Goal: Information Seeking & Learning: Compare options

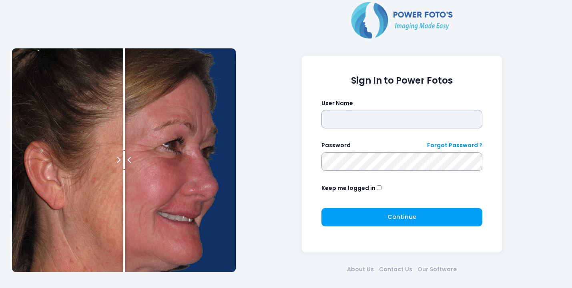
type input "*******"
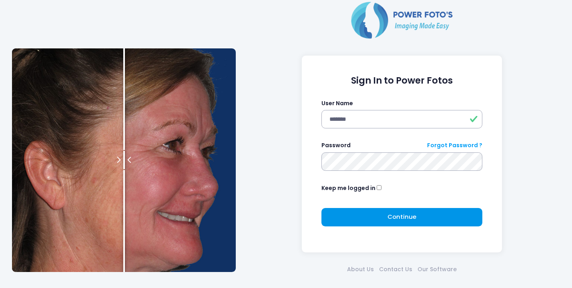
click at [402, 218] on span "Continue" at bounding box center [402, 217] width 29 height 8
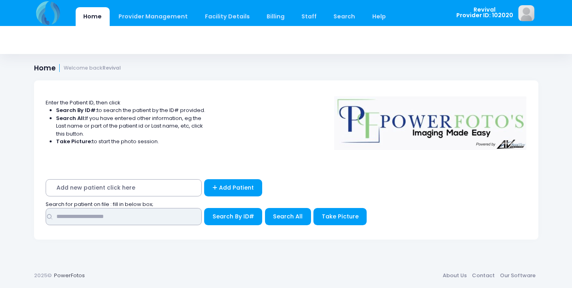
click at [97, 212] on input "text" at bounding box center [124, 216] width 156 height 17
type input "*"
type input "*********"
click at [232, 215] on button "Search By ID#" at bounding box center [233, 216] width 58 height 17
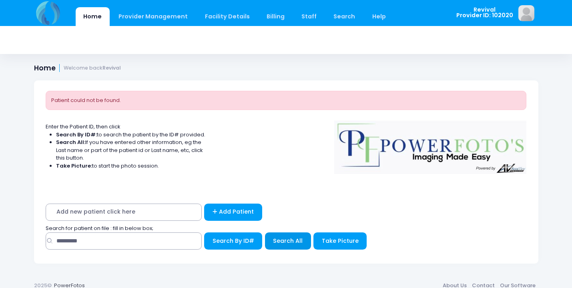
click at [289, 240] on span "Search All" at bounding box center [288, 241] width 30 height 8
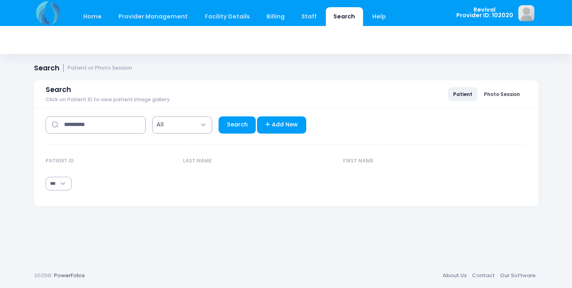
select select "***"
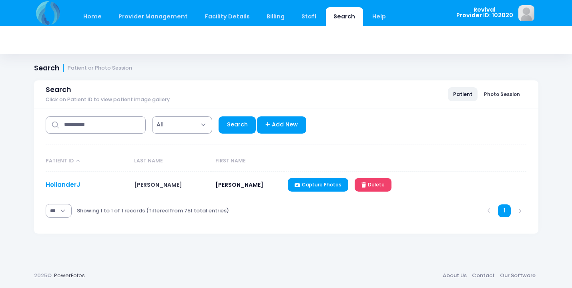
click at [57, 184] on link "HollanderJ" at bounding box center [63, 185] width 34 height 8
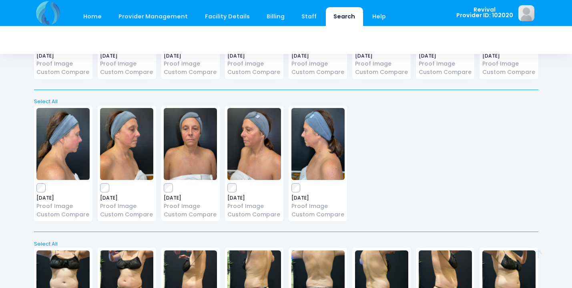
scroll to position [149, 0]
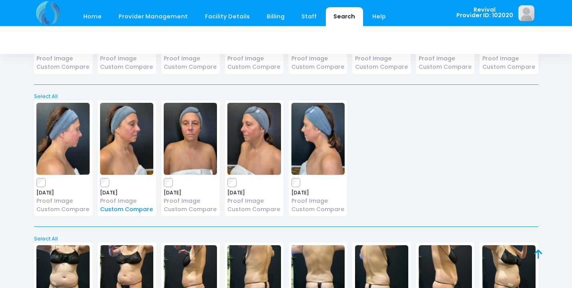
click at [141, 210] on link "Custom Compare" at bounding box center [126, 210] width 53 height 8
click at [191, 208] on link "Custom Compare" at bounding box center [190, 210] width 53 height 8
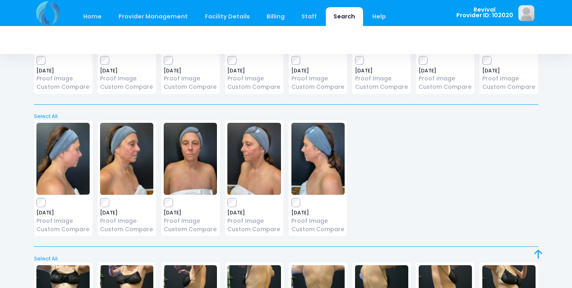
scroll to position [131, 0]
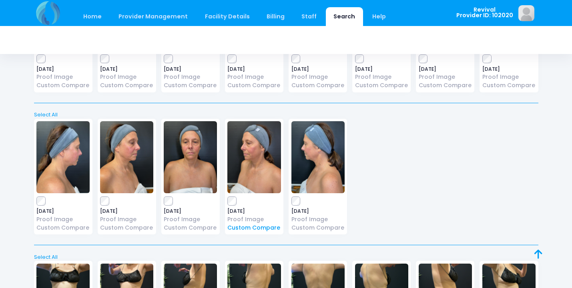
click at [263, 229] on link "Custom Compare" at bounding box center [254, 228] width 53 height 8
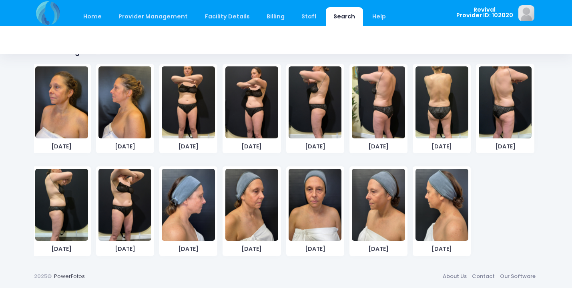
scroll to position [318, 0]
click at [251, 215] on img at bounding box center [252, 205] width 53 height 72
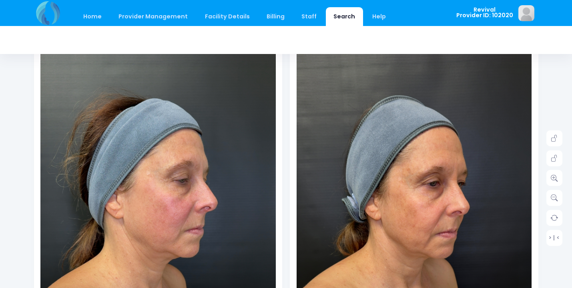
scroll to position [101, 0]
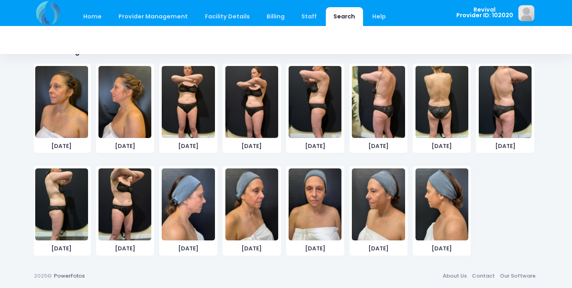
scroll to position [469, 0]
click at [313, 197] on img at bounding box center [315, 205] width 53 height 72
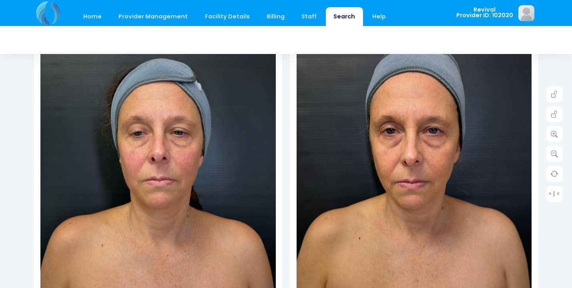
scroll to position [135, 0]
click at [556, 135] on icon at bounding box center [554, 134] width 7 height 7
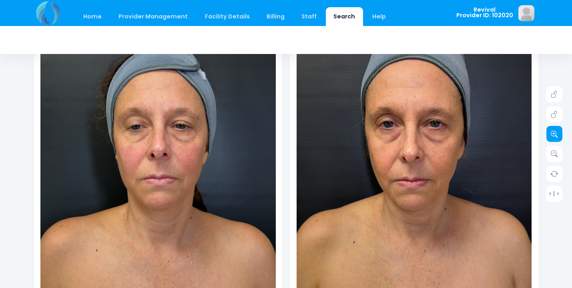
click at [556, 135] on icon at bounding box center [554, 134] width 7 height 7
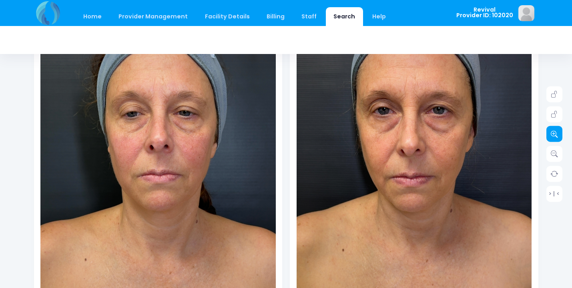
click at [556, 135] on icon at bounding box center [554, 134] width 7 height 7
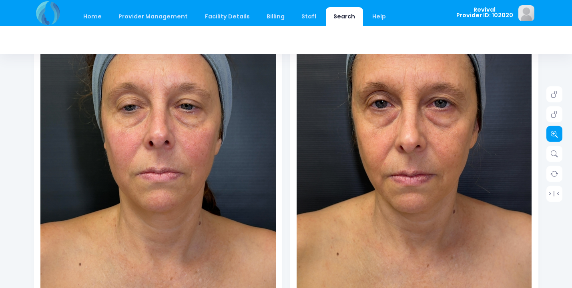
click at [556, 135] on icon at bounding box center [554, 134] width 7 height 7
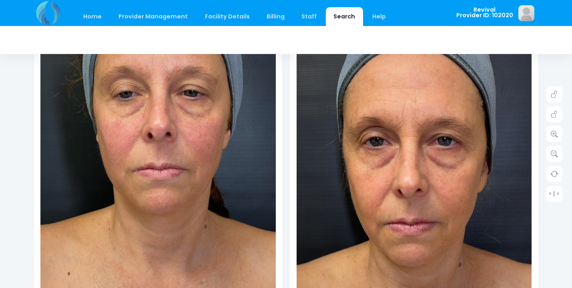
click at [415, 83] on img at bounding box center [414, 250] width 377 height 670
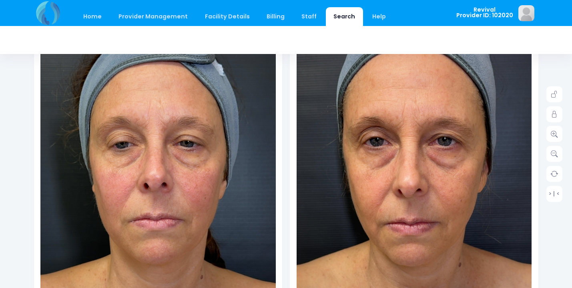
click at [165, 83] on img at bounding box center [154, 250] width 377 height 670
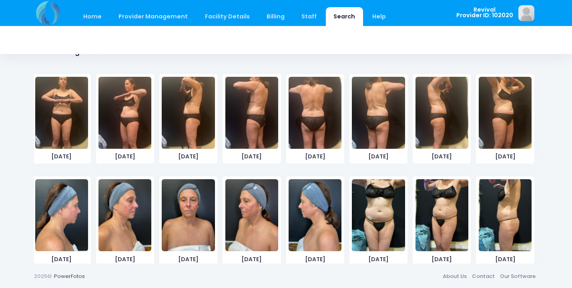
click at [254, 214] on img at bounding box center [252, 215] width 53 height 72
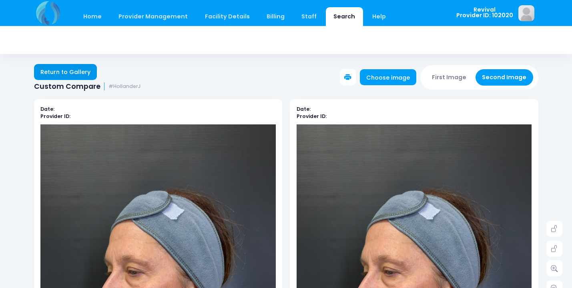
click at [79, 71] on link "Return to Gallery" at bounding box center [65, 72] width 63 height 16
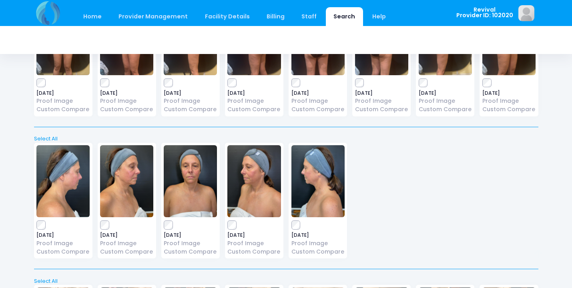
scroll to position [114, 0]
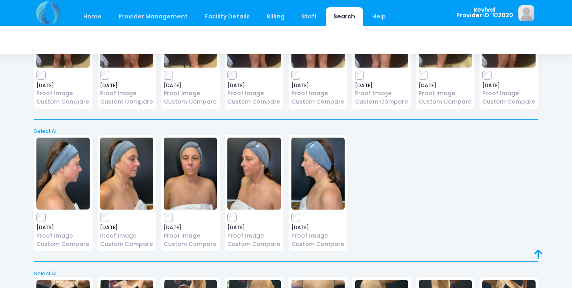
click at [256, 181] on img at bounding box center [254, 174] width 53 height 72
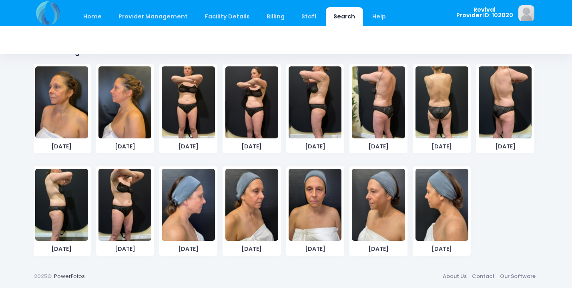
scroll to position [318, 0]
click at [379, 204] on img at bounding box center [378, 205] width 53 height 72
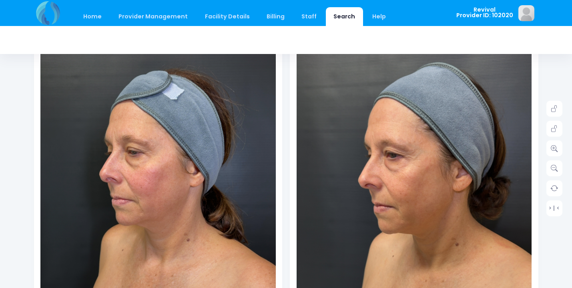
scroll to position [121, 0]
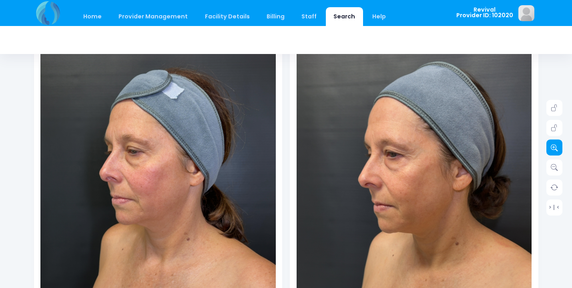
click at [555, 147] on icon at bounding box center [554, 147] width 7 height 7
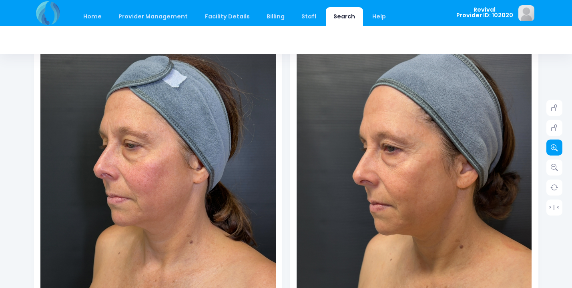
click at [555, 147] on icon at bounding box center [554, 147] width 7 height 7
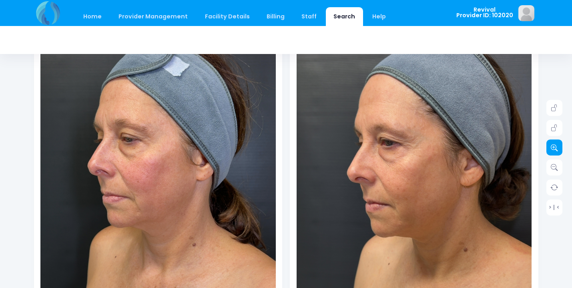
click at [555, 147] on icon at bounding box center [554, 147] width 7 height 7
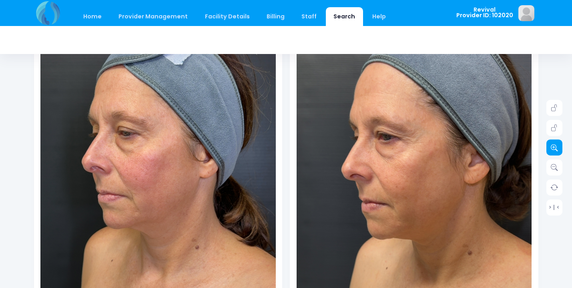
click at [555, 147] on icon at bounding box center [554, 147] width 7 height 7
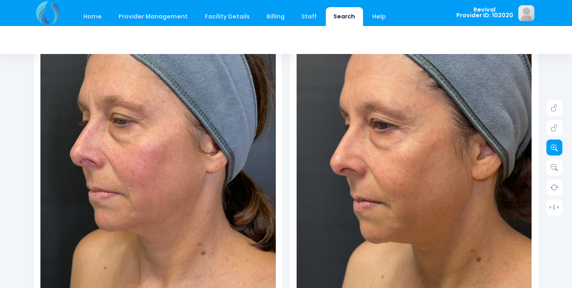
click at [555, 147] on icon at bounding box center [554, 147] width 7 height 7
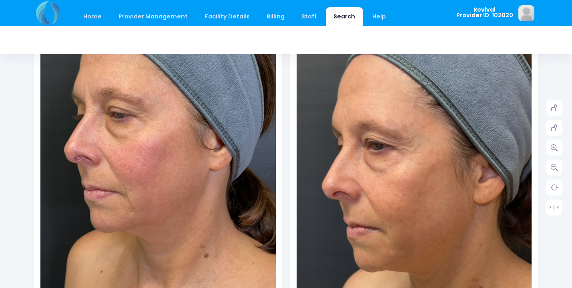
click at [419, 127] on img at bounding box center [411, 239] width 377 height 670
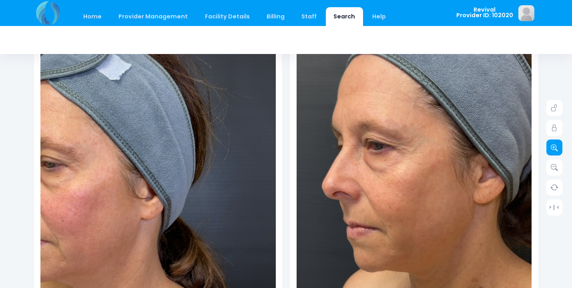
click at [553, 146] on icon at bounding box center [554, 147] width 7 height 7
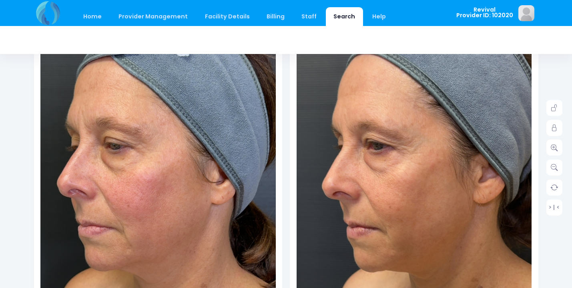
click at [160, 120] on img at bounding box center [157, 250] width 400 height 712
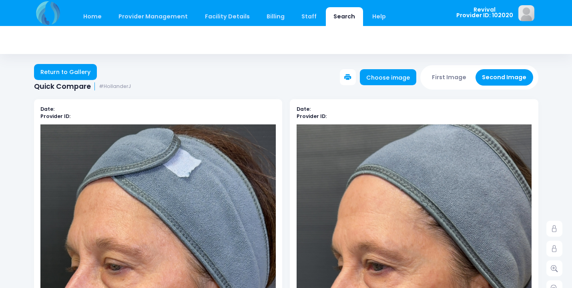
scroll to position [0, 0]
click at [60, 76] on link "Return to Gallery" at bounding box center [65, 72] width 63 height 16
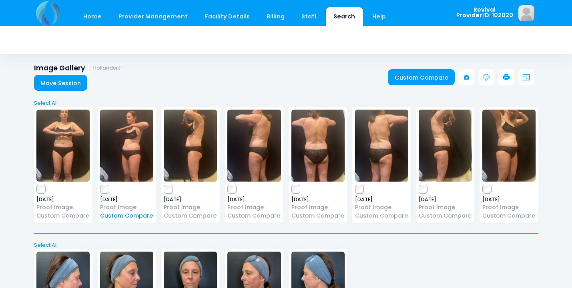
click at [129, 217] on link "Custom Compare" at bounding box center [126, 216] width 53 height 8
click at [510, 217] on link "Custom Compare" at bounding box center [509, 216] width 53 height 8
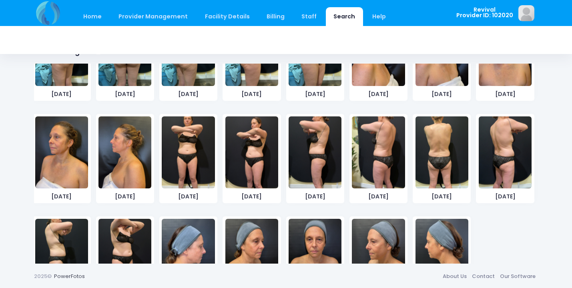
scroll to position [265, 0]
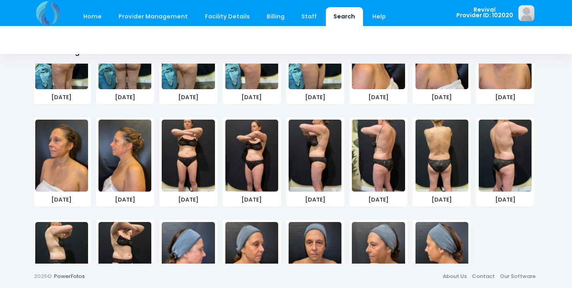
click at [259, 159] on img at bounding box center [252, 156] width 53 height 72
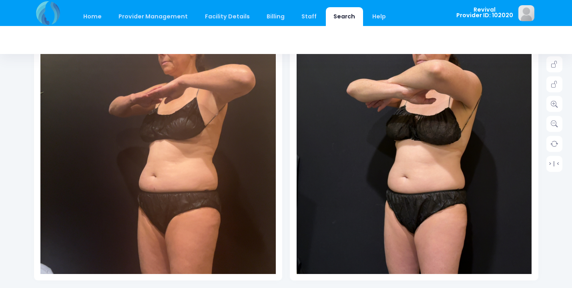
scroll to position [162, 0]
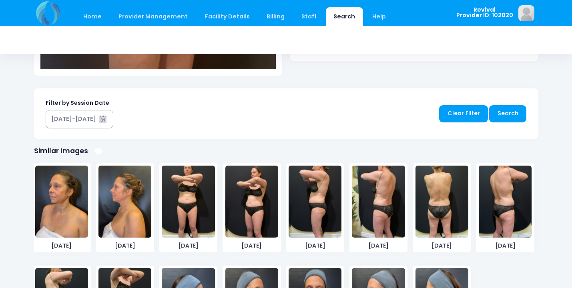
scroll to position [318, 0]
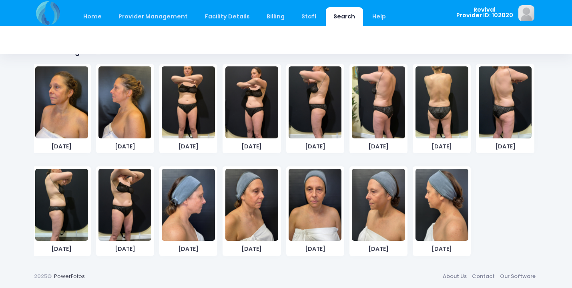
click at [127, 207] on img at bounding box center [125, 205] width 53 height 72
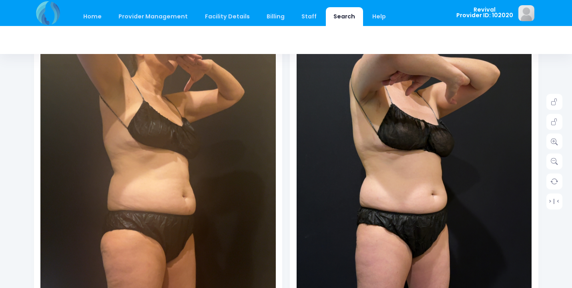
scroll to position [127, 0]
click at [557, 144] on icon at bounding box center [554, 141] width 7 height 7
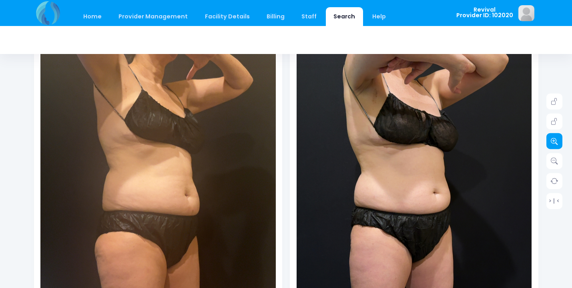
click at [557, 144] on icon at bounding box center [554, 141] width 7 height 7
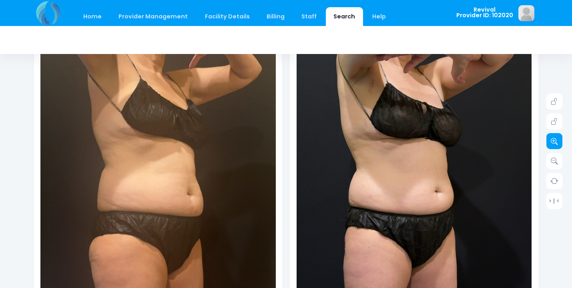
click at [557, 144] on icon at bounding box center [554, 141] width 7 height 7
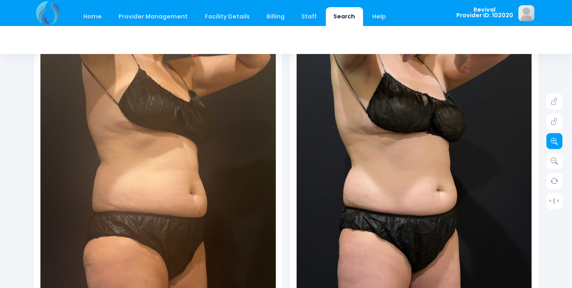
click at [557, 144] on icon at bounding box center [554, 141] width 7 height 7
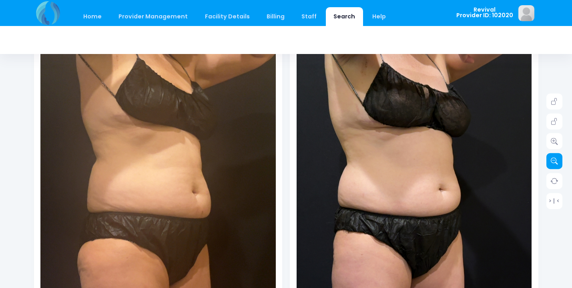
click at [556, 161] on icon at bounding box center [554, 161] width 7 height 7
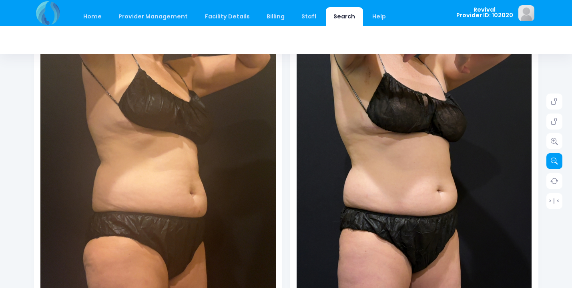
click at [556, 161] on icon at bounding box center [554, 161] width 7 height 7
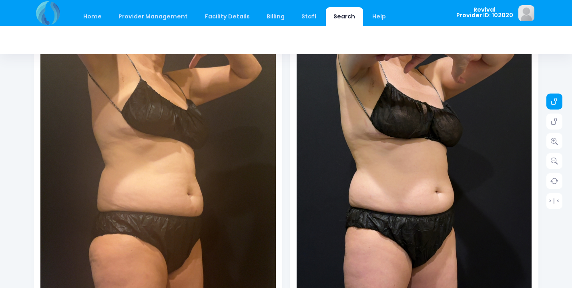
click at [560, 105] on link at bounding box center [555, 102] width 16 height 16
click at [558, 115] on link at bounding box center [555, 121] width 16 height 16
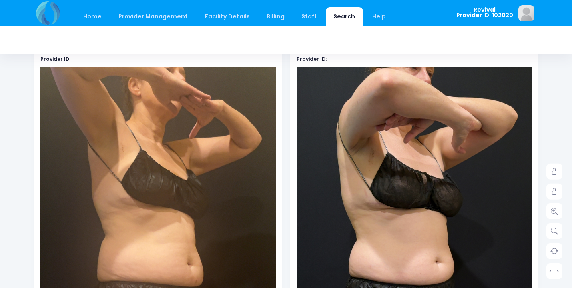
scroll to position [52, 0]
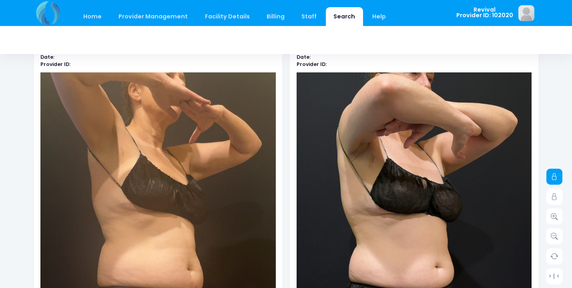
click at [556, 175] on icon at bounding box center [554, 176] width 7 height 7
click at [556, 195] on icon at bounding box center [554, 197] width 7 height 7
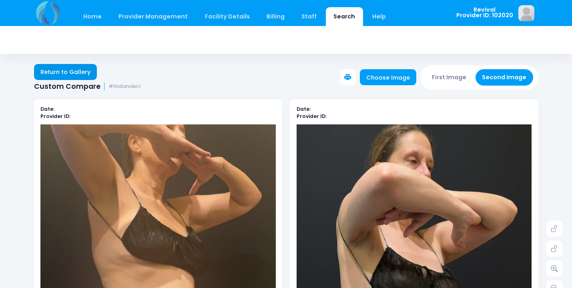
scroll to position [0, 0]
click at [60, 73] on link "Return to Gallery" at bounding box center [65, 72] width 63 height 16
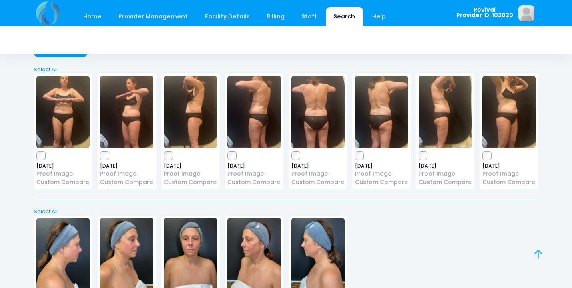
scroll to position [34, 0]
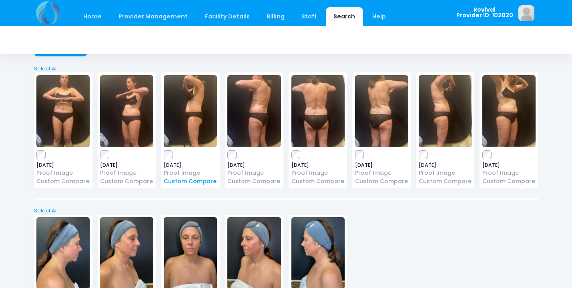
click at [195, 183] on link "Custom Compare" at bounding box center [190, 181] width 53 height 8
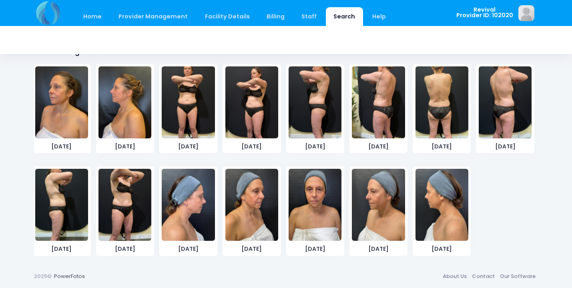
scroll to position [318, 0]
click at [318, 107] on img at bounding box center [315, 103] width 53 height 72
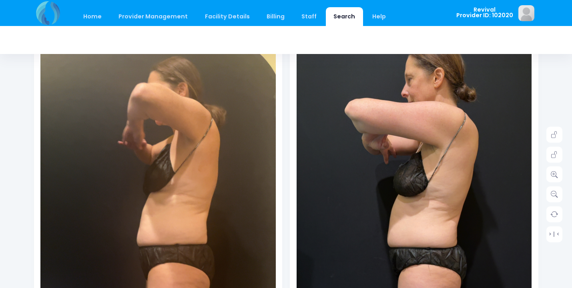
scroll to position [97, 0]
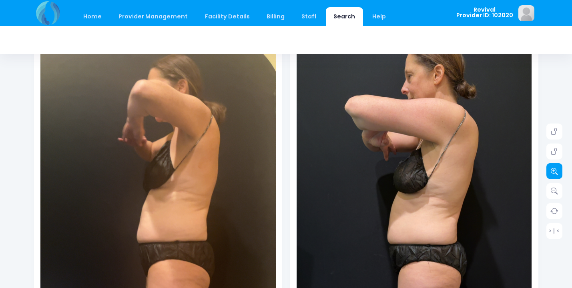
click at [557, 173] on icon at bounding box center [554, 171] width 7 height 7
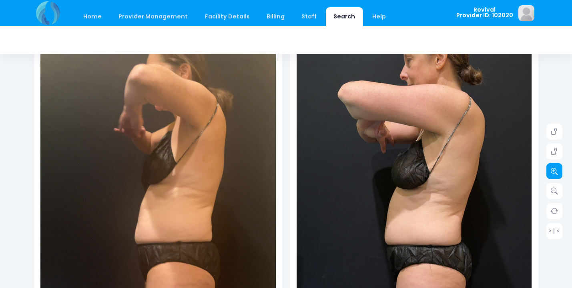
click at [557, 173] on icon at bounding box center [554, 171] width 7 height 7
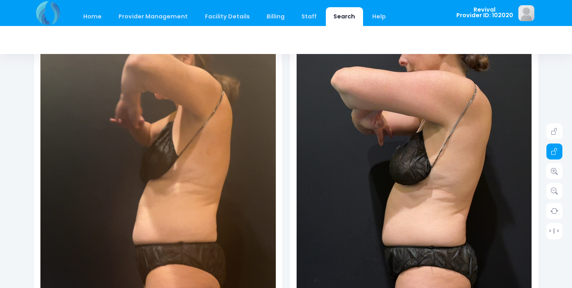
click at [556, 154] on icon at bounding box center [554, 151] width 7 height 7
click at [558, 168] on icon at bounding box center [554, 171] width 7 height 7
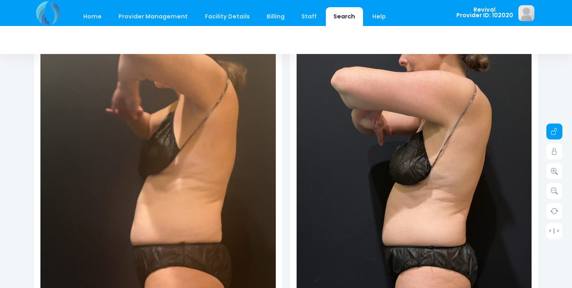
click at [557, 128] on icon at bounding box center [554, 131] width 7 height 7
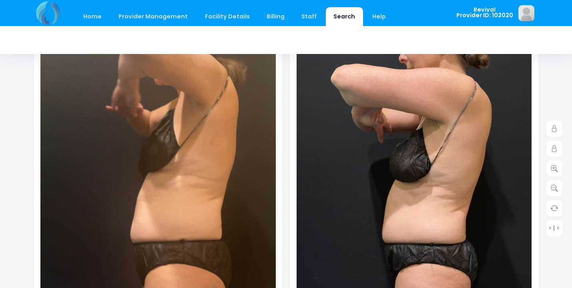
scroll to position [99, 0]
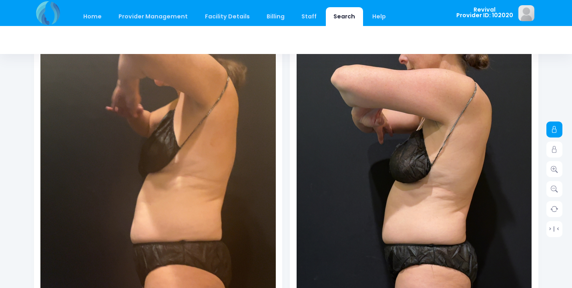
click at [556, 125] on link at bounding box center [555, 130] width 16 height 16
click at [558, 189] on icon at bounding box center [554, 189] width 7 height 7
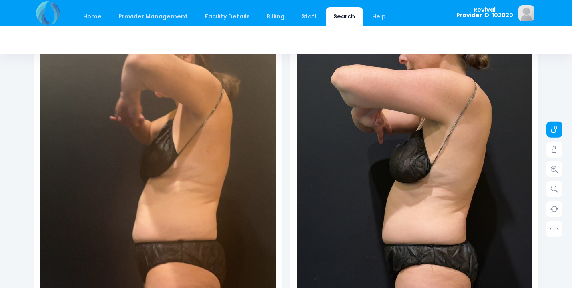
click at [560, 135] on link at bounding box center [555, 130] width 16 height 16
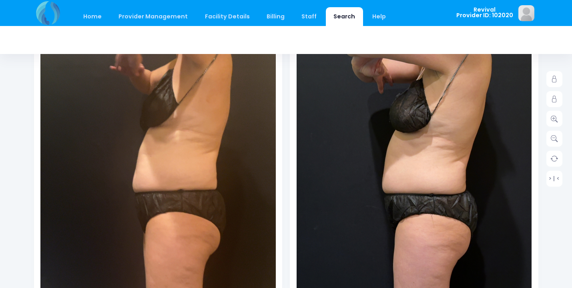
scroll to position [47, 0]
